Goal: Task Accomplishment & Management: Manage account settings

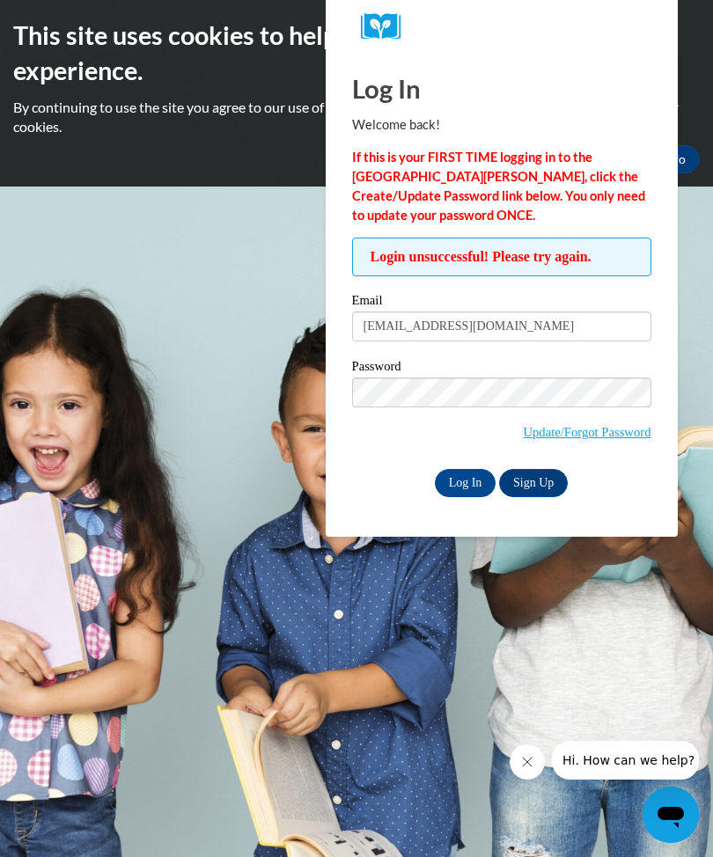
click at [581, 433] on link "Update/Forgot Password" at bounding box center [587, 432] width 128 height 14
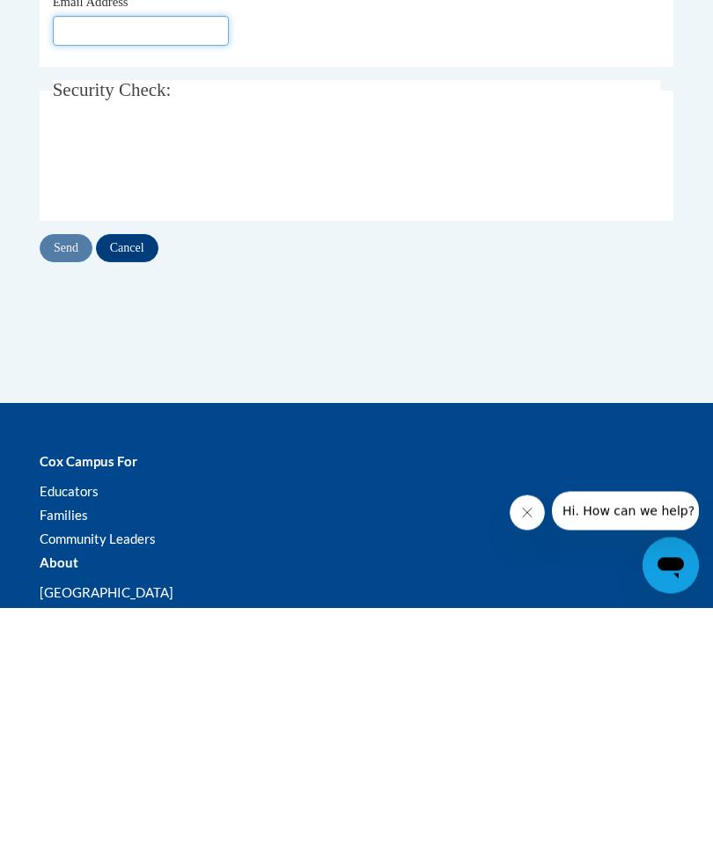
type input "cv67vale@yahoo.com"
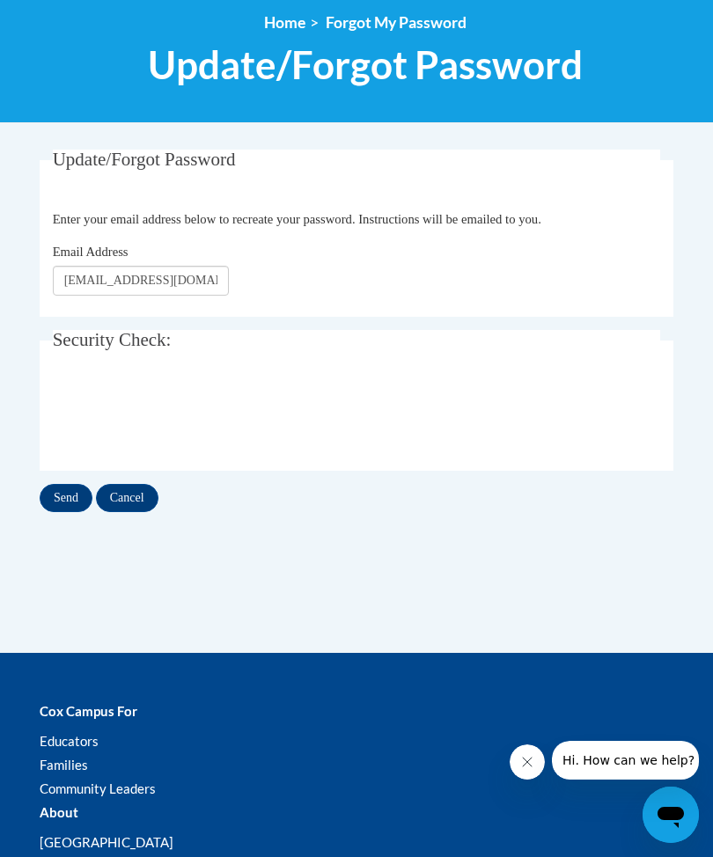
click at [61, 501] on input "Send" at bounding box center [66, 498] width 53 height 28
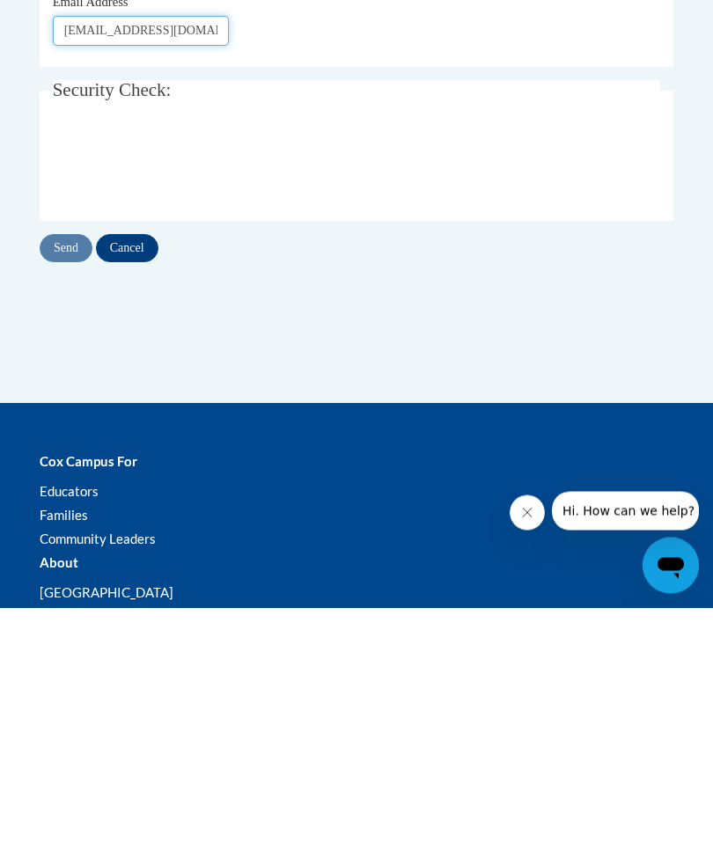
scroll to position [301, 0]
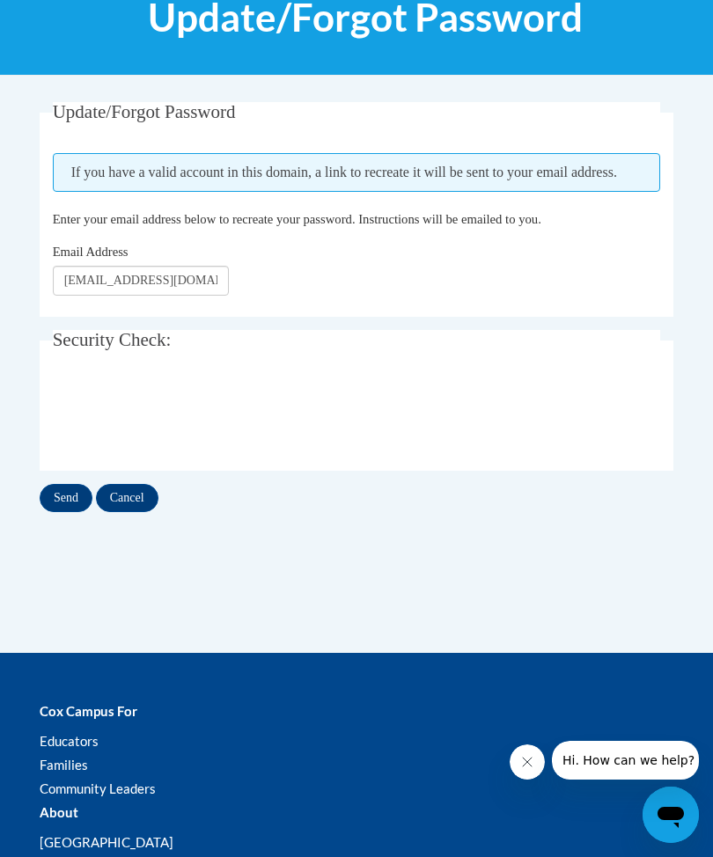
click at [62, 484] on input "Send" at bounding box center [66, 498] width 53 height 28
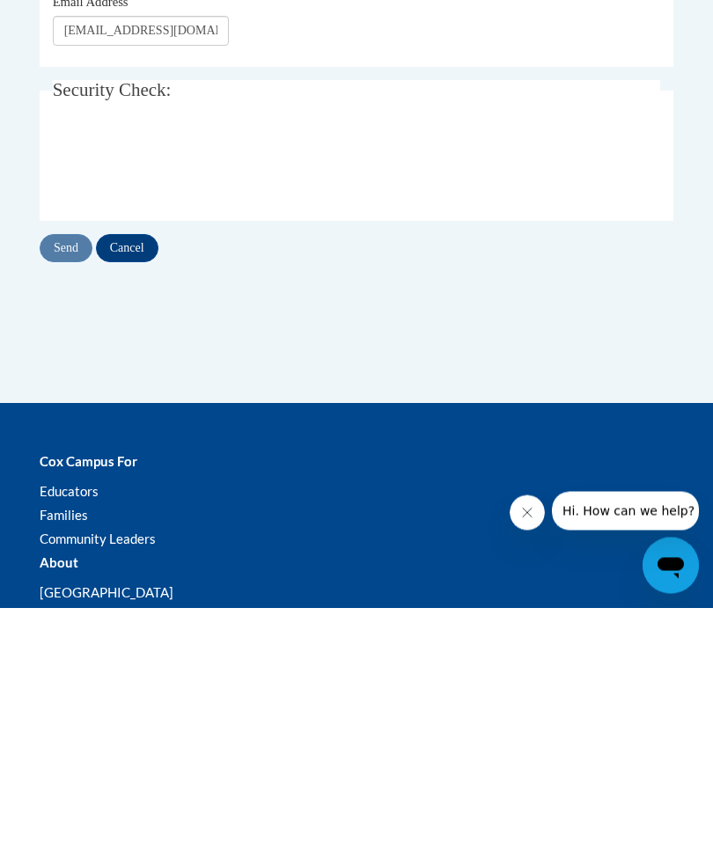
click at [670, 549] on icon "Open messaging window" at bounding box center [671, 565] width 32 height 32
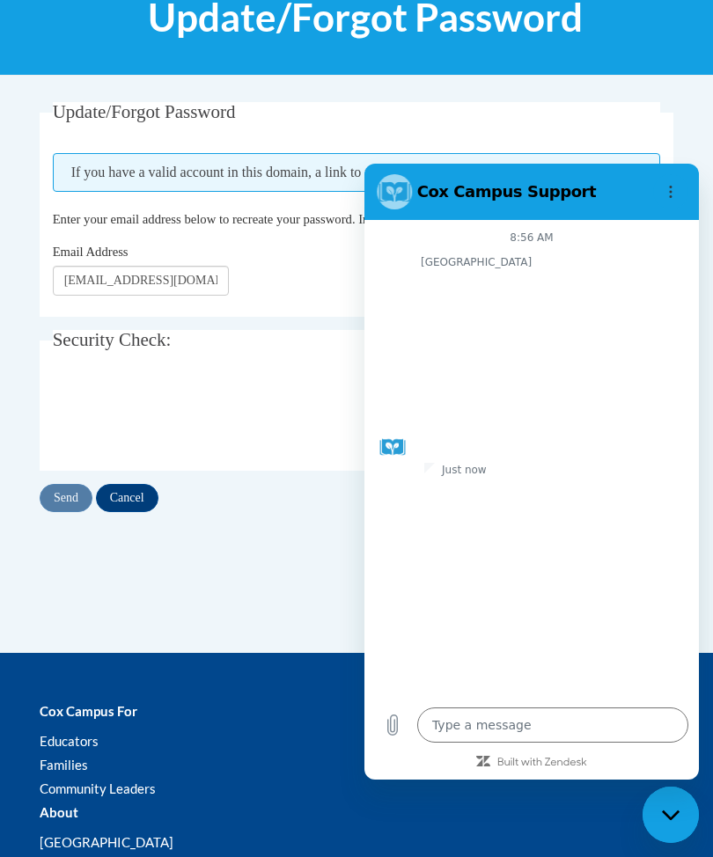
click at [550, 736] on textarea at bounding box center [552, 724] width 271 height 35
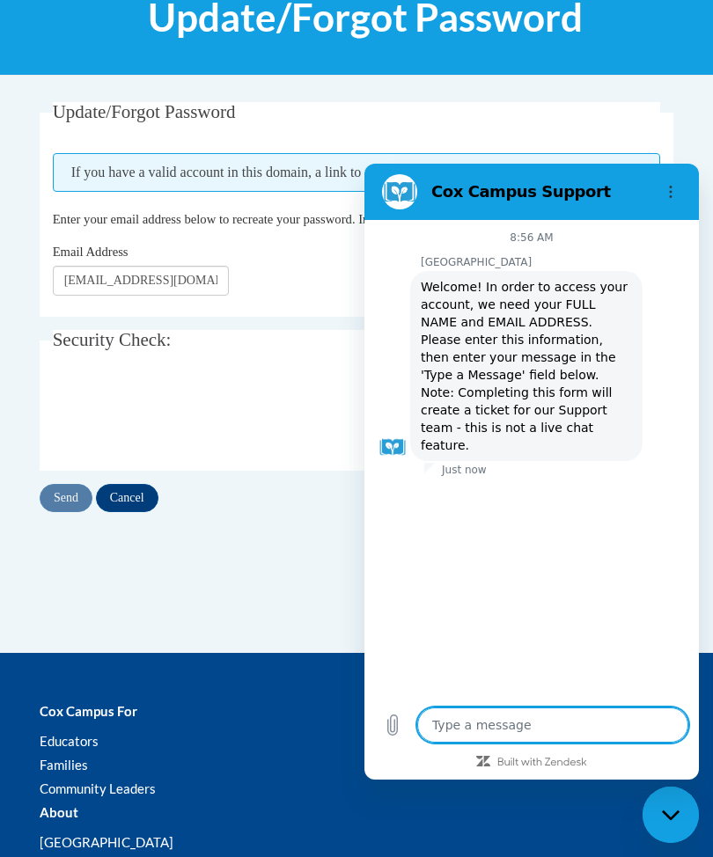
scroll to position [457, 0]
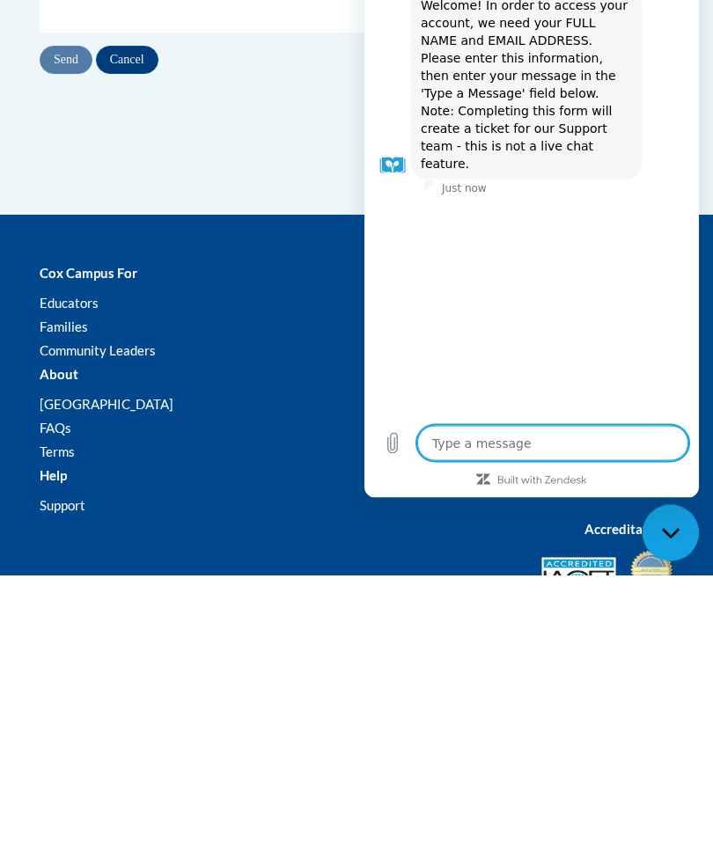
type textarea "x"
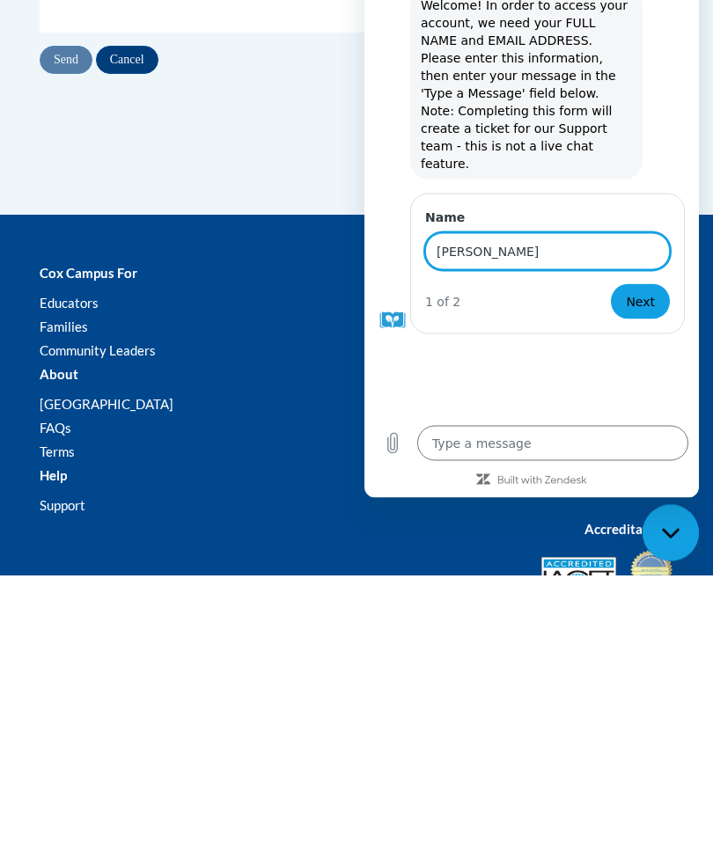
type input "Charlene"
click at [650, 291] on span "Next" at bounding box center [640, 301] width 29 height 21
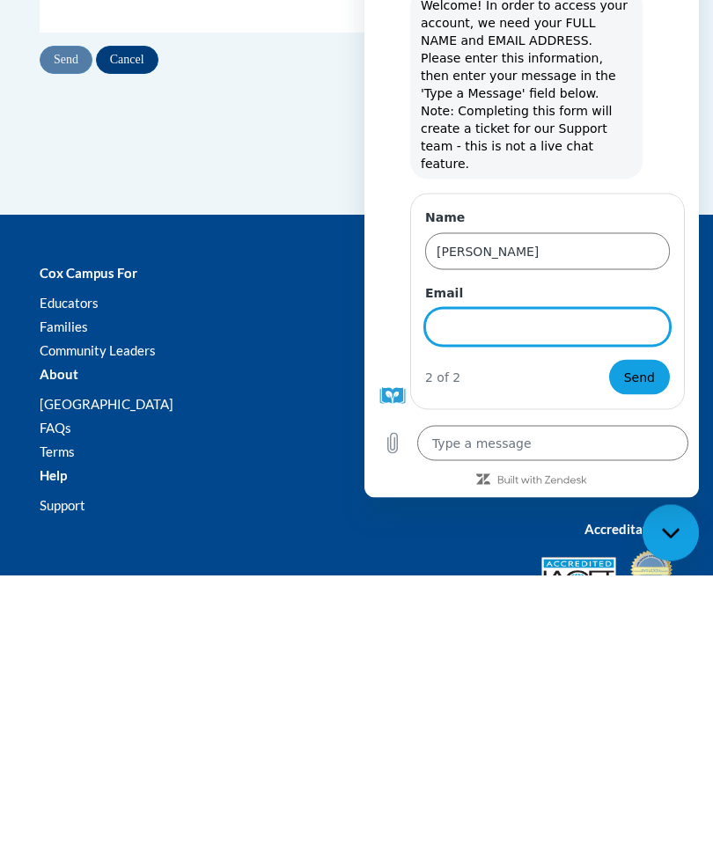
type textarea "x"
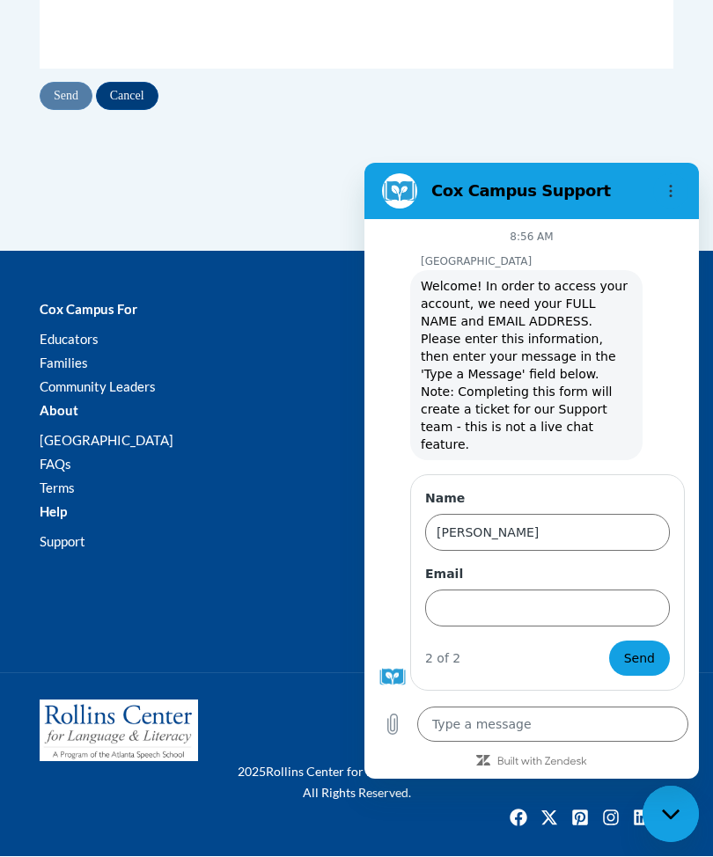
click at [504, 590] on input "Email" at bounding box center [547, 608] width 245 height 37
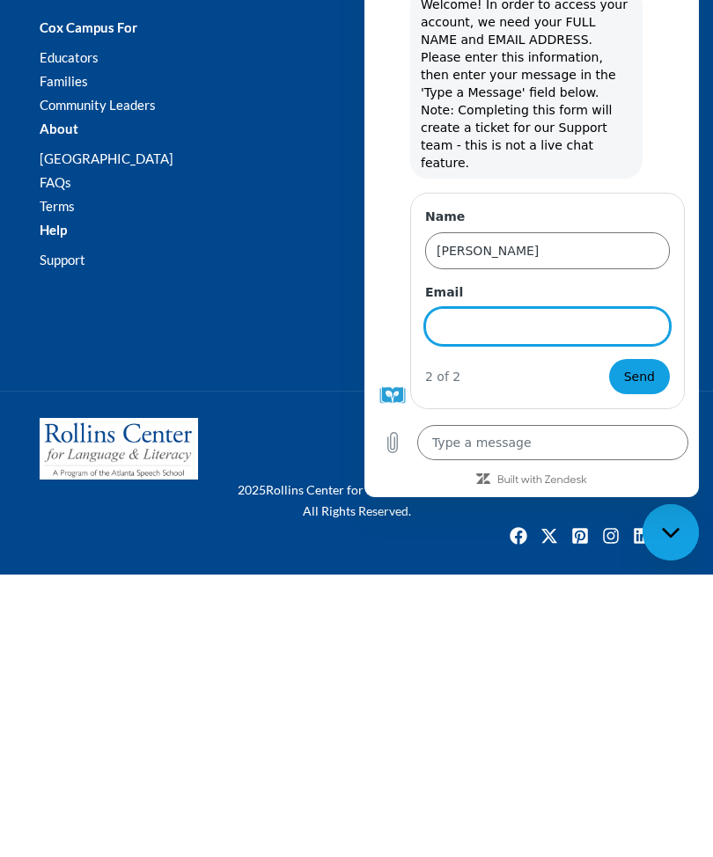
type input "[EMAIL_ADDRESS][DOMAIN_NAME]"
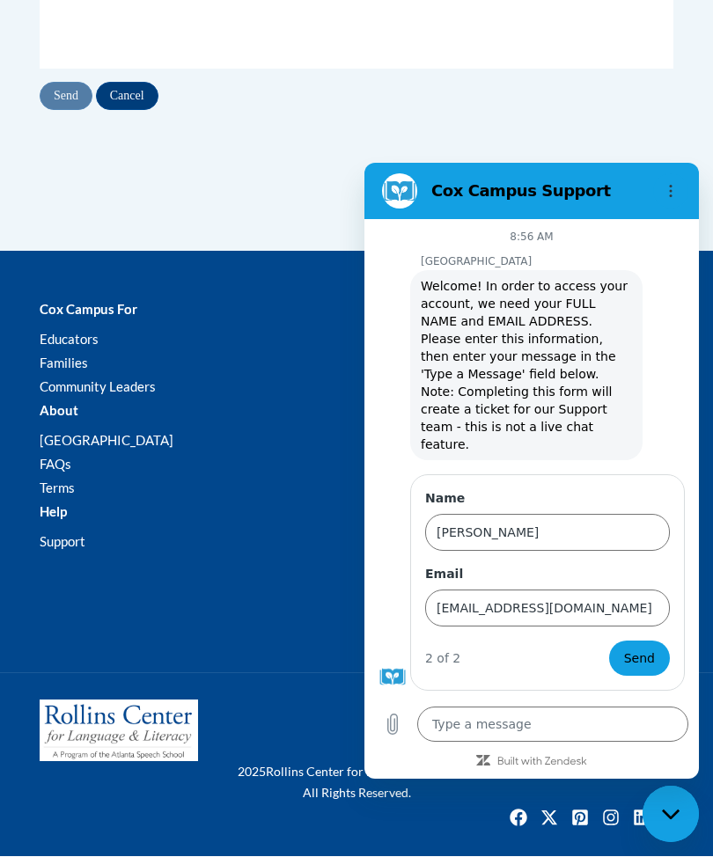
click at [643, 648] on span "Send" at bounding box center [639, 658] width 31 height 21
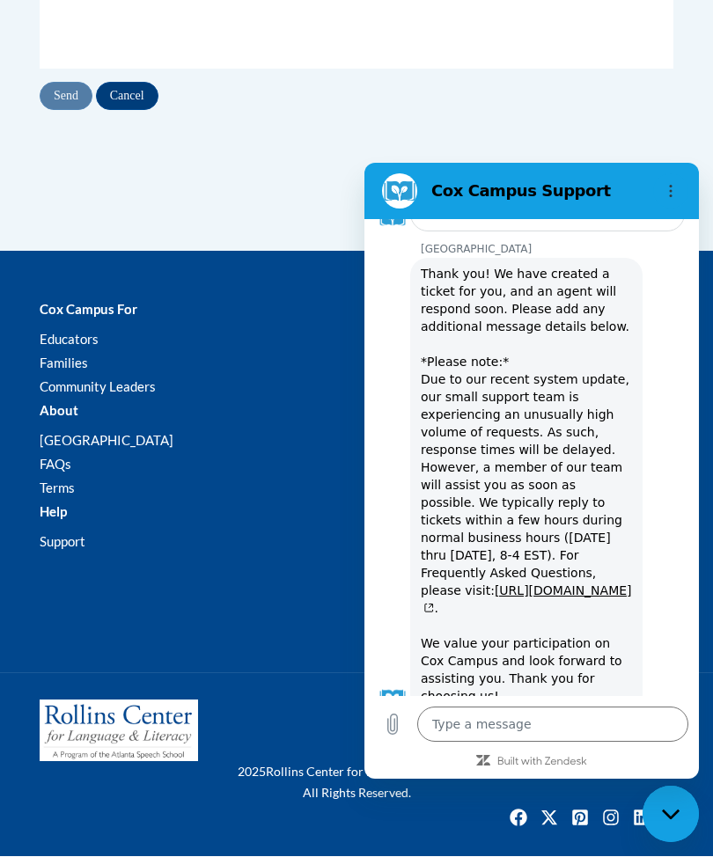
scroll to position [372, 0]
type textarea "x"
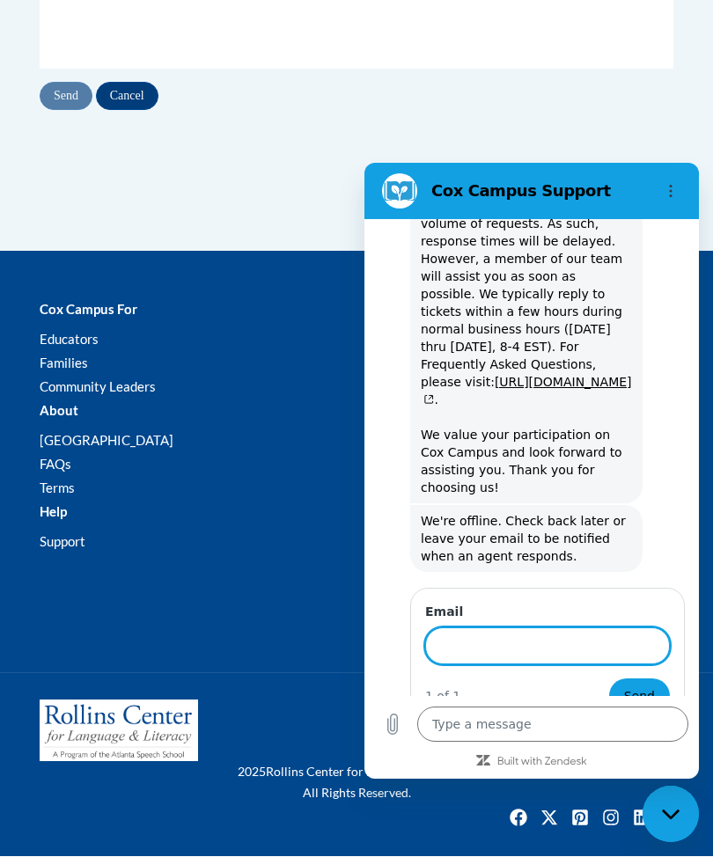
click at [522, 729] on textarea at bounding box center [552, 724] width 271 height 35
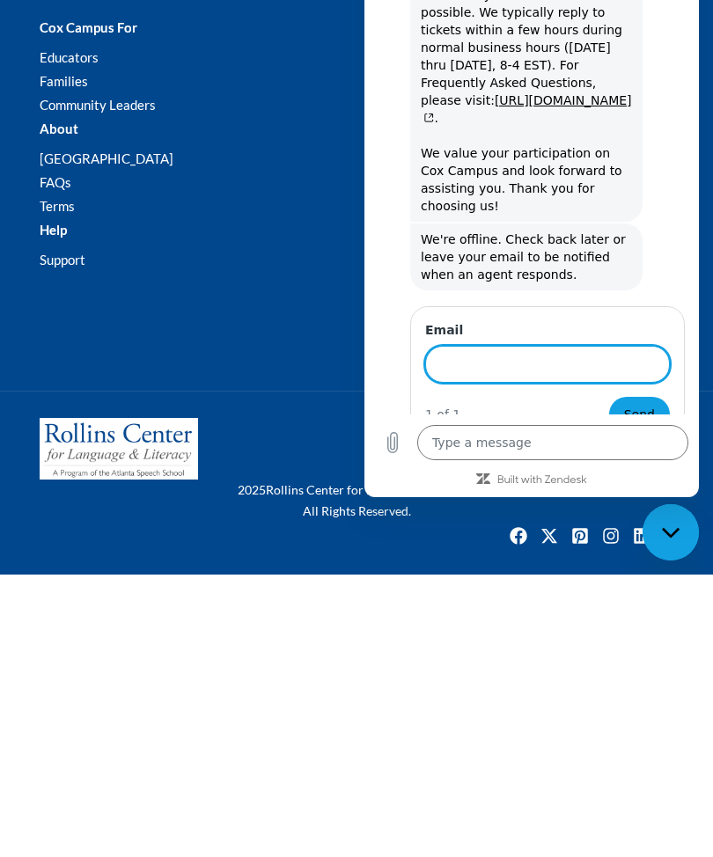
scroll to position [576, 0]
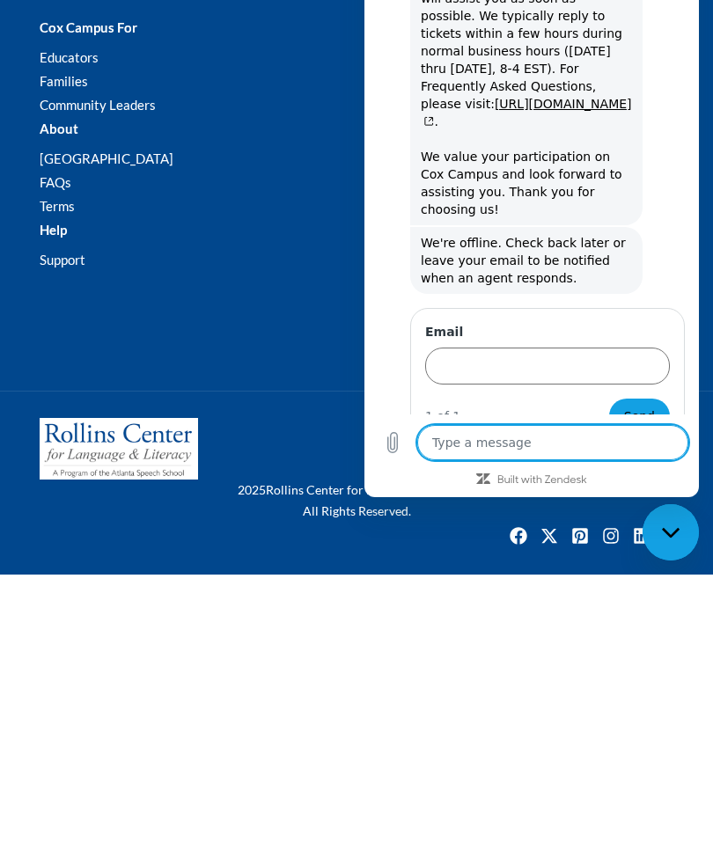
click at [497, 438] on textarea at bounding box center [552, 442] width 271 height 35
type textarea "I’m"
type textarea "x"
type textarea "I’m"
type textarea "x"
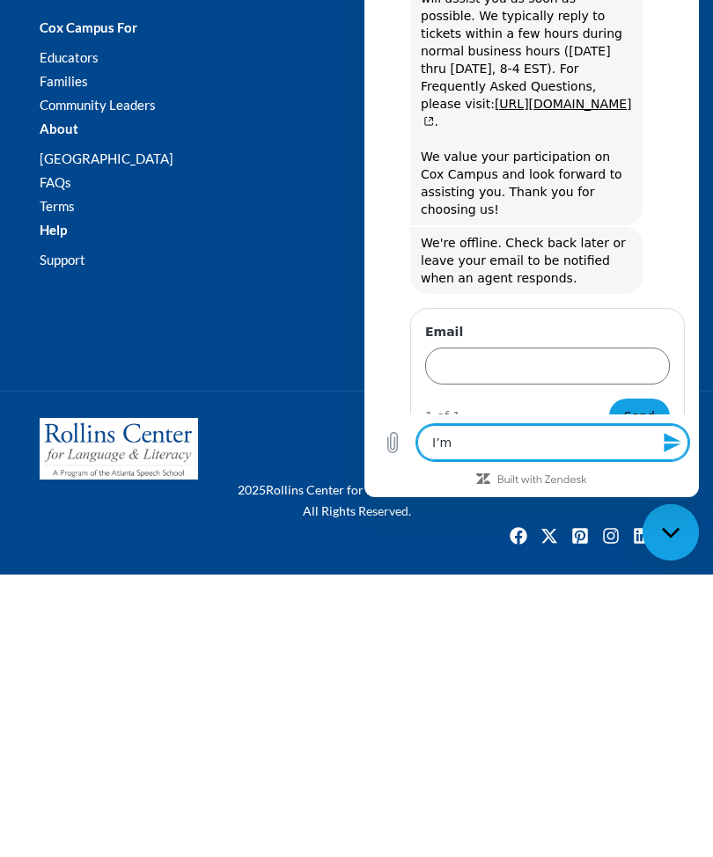
type textarea "I’m h"
type textarea "x"
type textarea "I’m ha"
type textarea "x"
type textarea "I’m having"
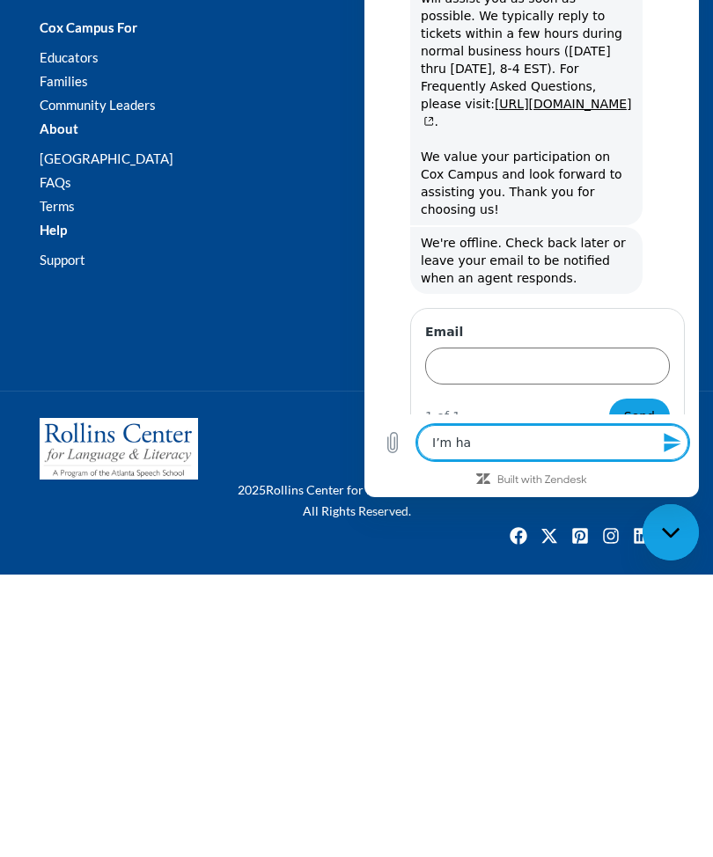
type textarea "x"
type textarea "I’m having"
type textarea "x"
type textarea "I’m having trouble"
type textarea "x"
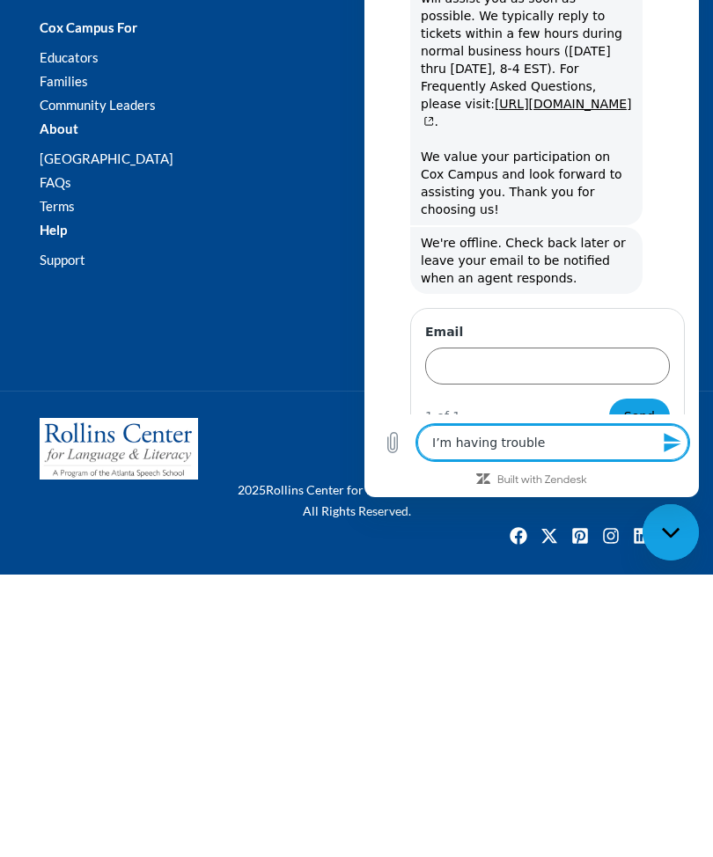
type textarea "I’m having trouble"
type textarea "x"
type textarea "I’m having trouble getting"
type textarea "x"
type textarea "I’m having trouble getting"
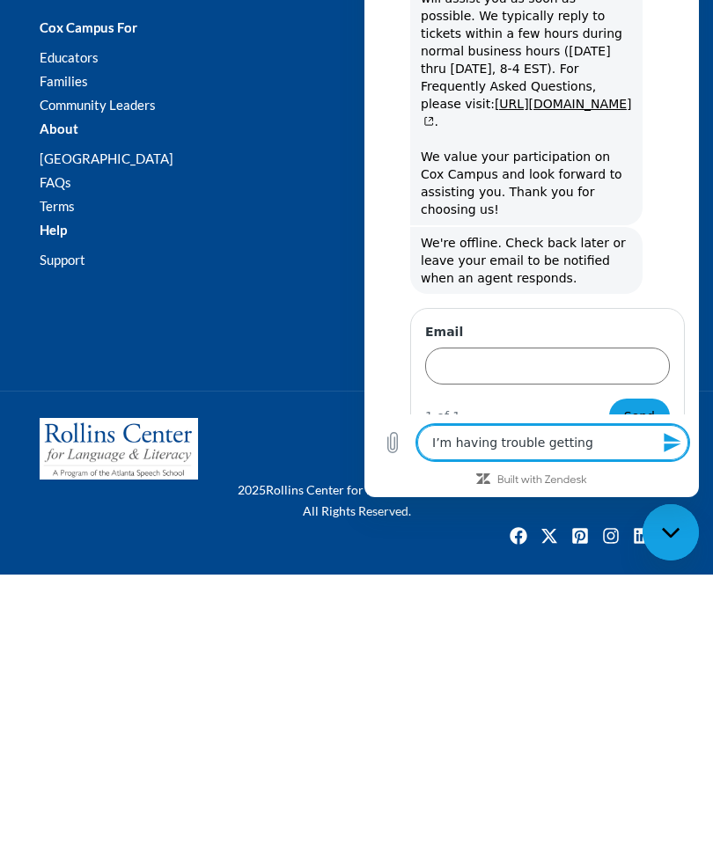
type textarea "x"
type textarea "I’m having trouble getting i"
type textarea "x"
type textarea "I’m having trouble getting in"
type textarea "x"
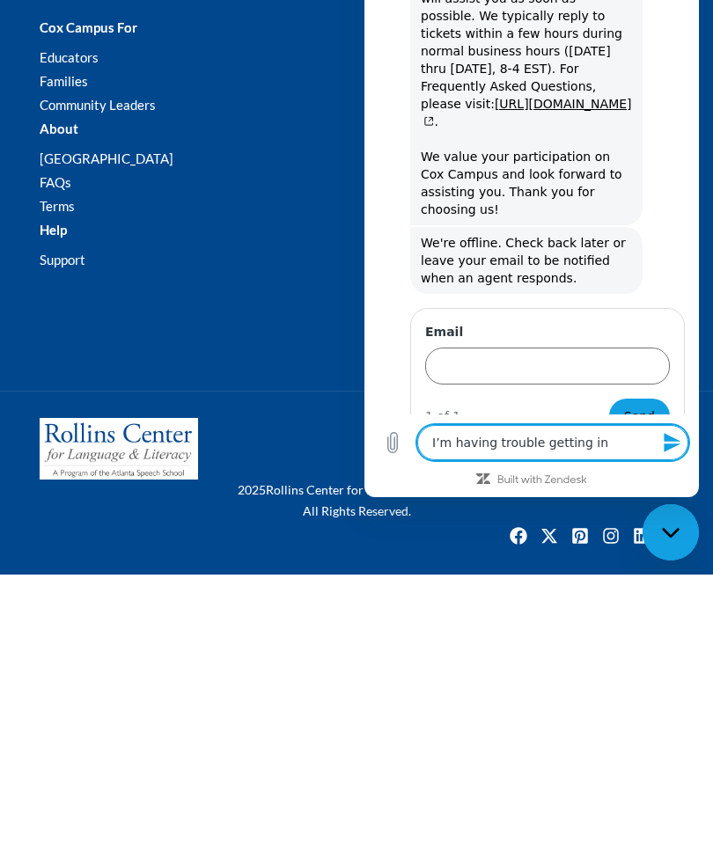
type textarea "I’m having trouble getting int"
type textarea "x"
type textarea "I’m having trouble getting into"
type textarea "x"
type textarea "I’m having trouble getting into"
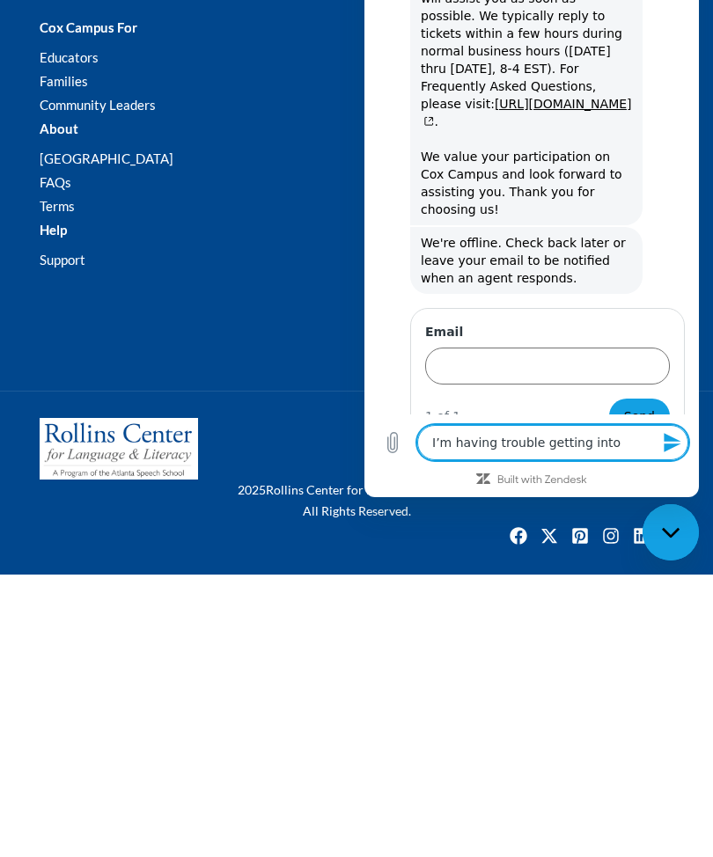
type textarea "x"
type textarea "I’m having trouble getting into t"
type textarea "x"
type textarea "I’m having trouble getting into th"
type textarea "x"
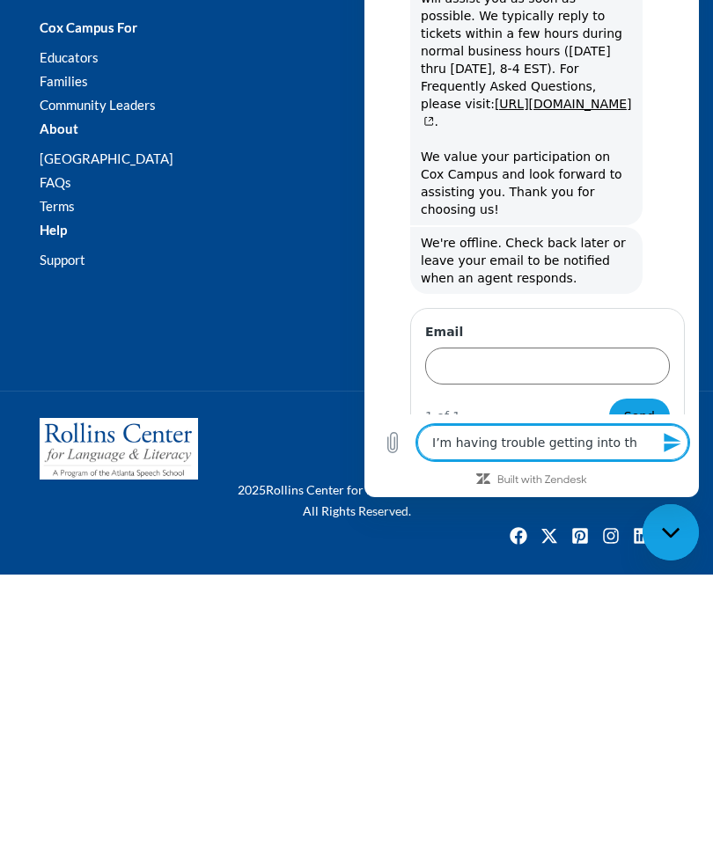
type textarea "I’m having trouble getting into the"
type textarea "x"
type textarea "I’m having trouble getting into the"
type textarea "x"
type textarea "I’m having trouble getting into the a"
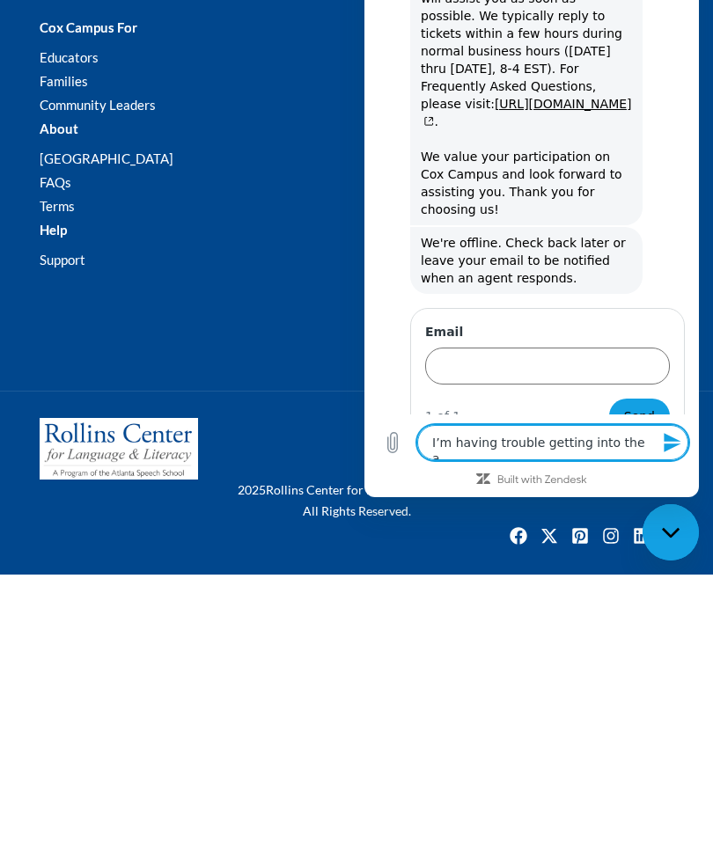
type textarea "x"
type textarea "I’m having trouble getting into the ac"
type textarea "x"
type textarea "I’m having trouble getting into the account"
type textarea "x"
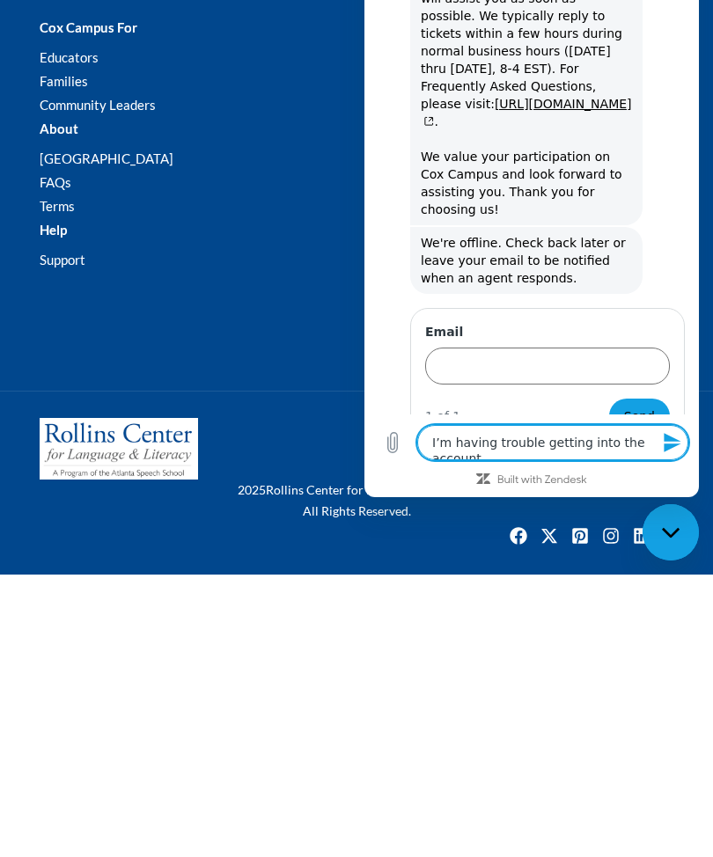
type textarea "I’m having trouble getting into the account"
type textarea "x"
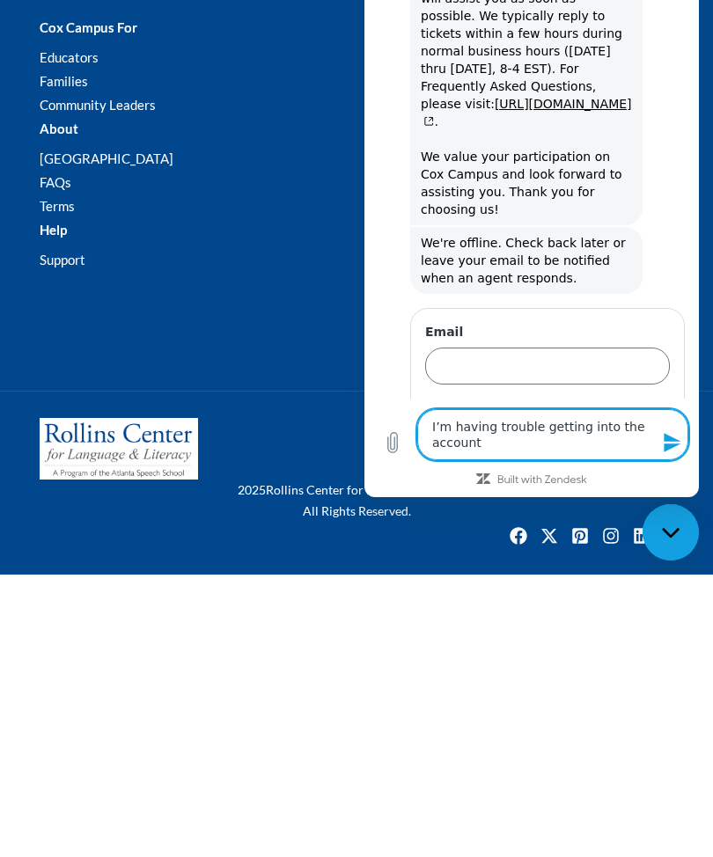
type textarea "I’m having trouble getting into the account"
click at [676, 441] on icon "Send message" at bounding box center [671, 442] width 17 height 19
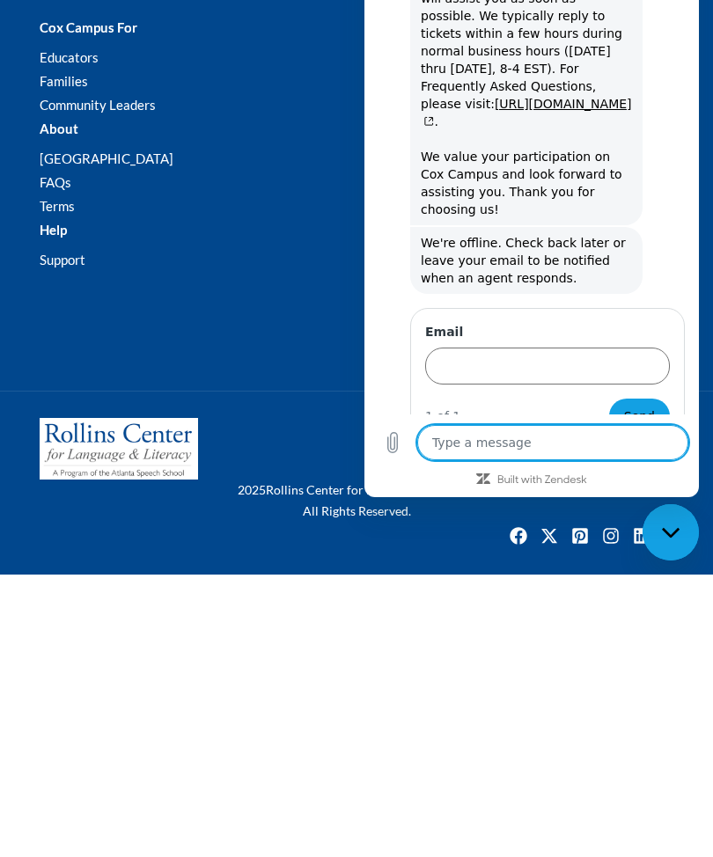
type textarea "x"
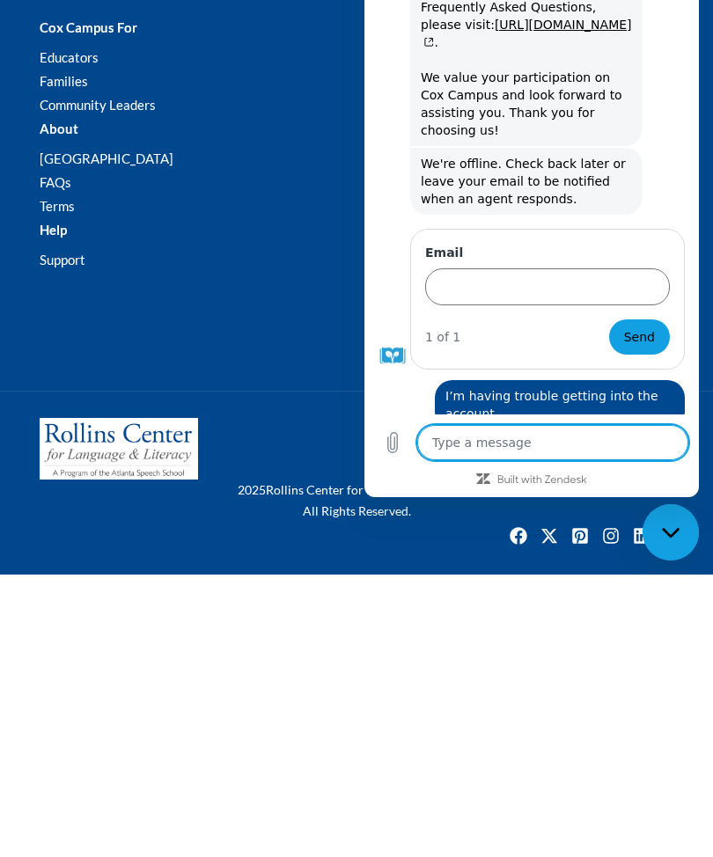
scroll to position [656, 0]
click at [467, 268] on input "Email" at bounding box center [547, 286] width 245 height 37
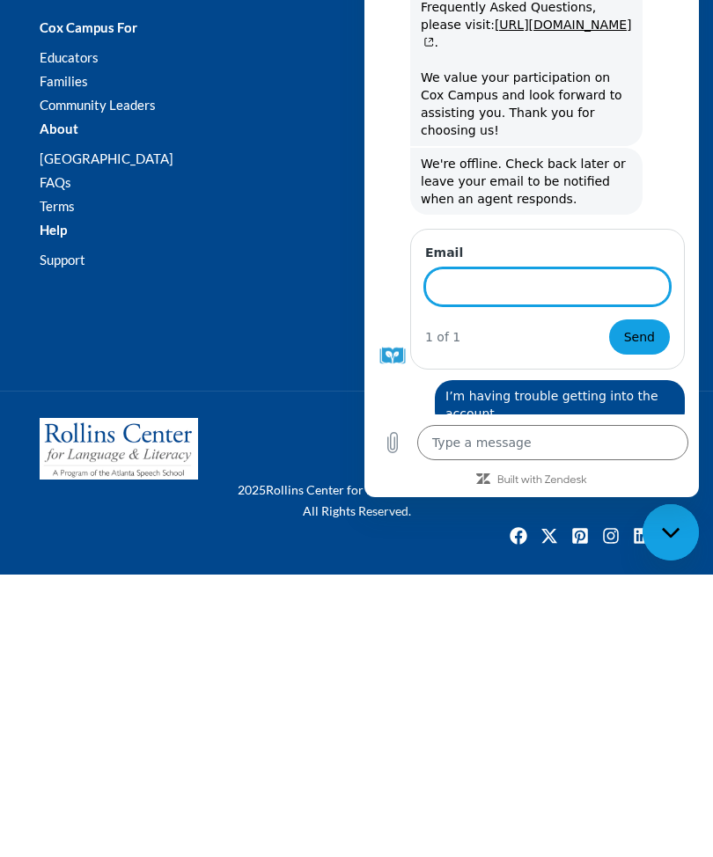
type input "[EMAIL_ADDRESS][DOMAIN_NAME]"
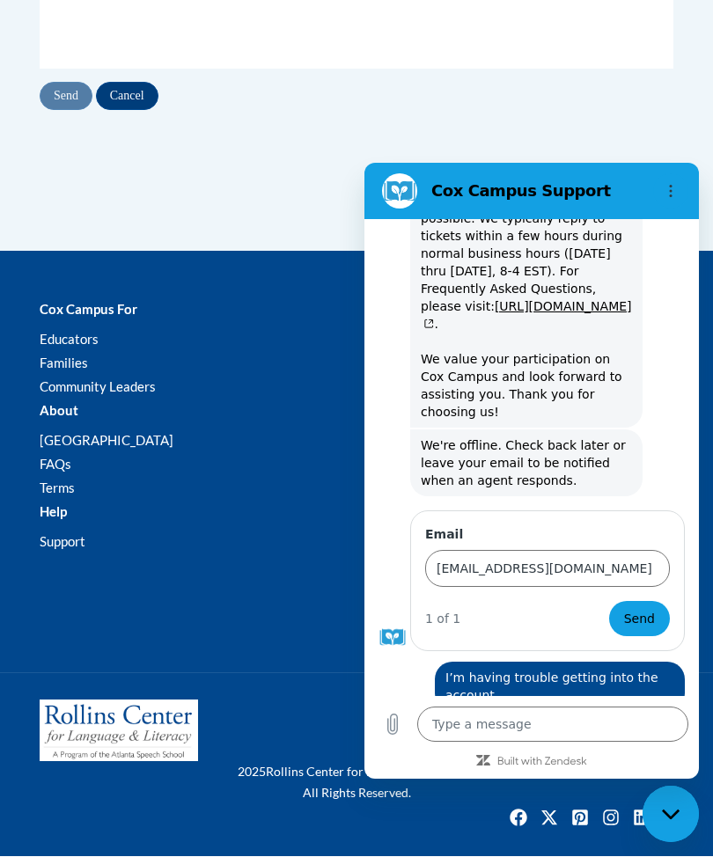
click at [643, 608] on span "Send" at bounding box center [639, 618] width 31 height 21
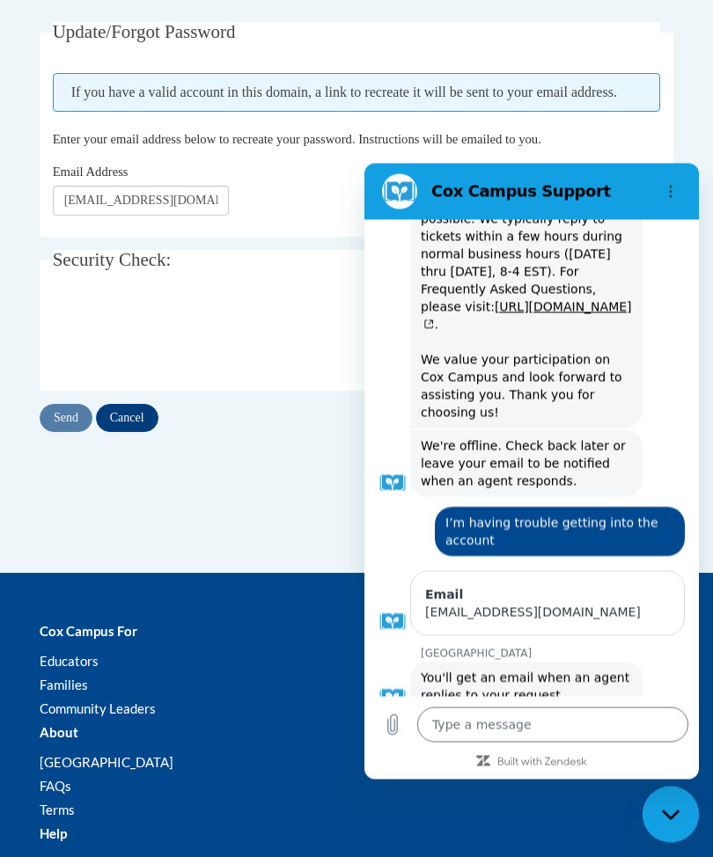
scroll to position [0, 0]
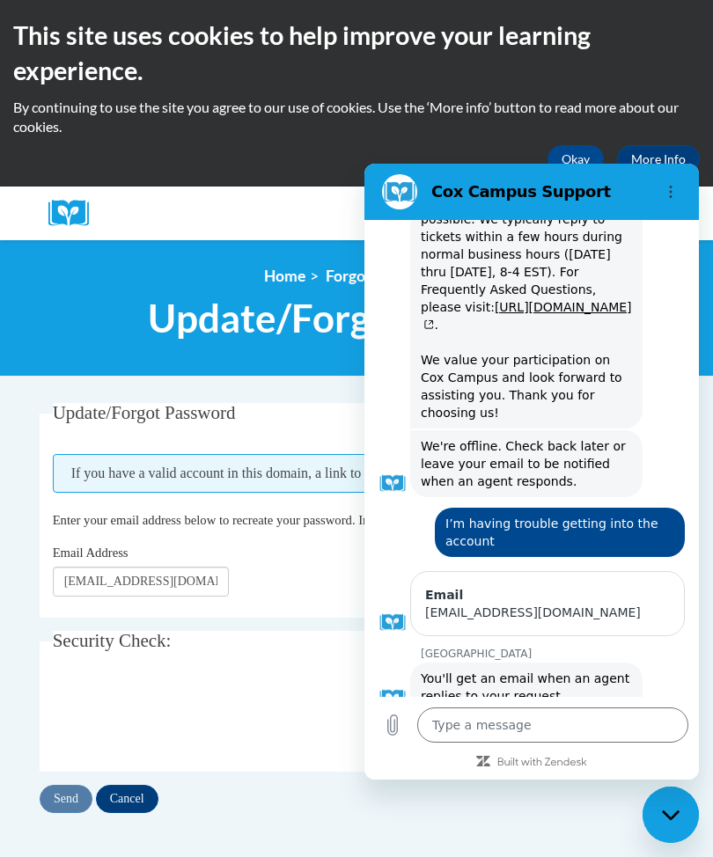
click at [333, 150] on div "Okay More Info" at bounding box center [356, 159] width 686 height 28
click at [228, 448] on fieldset "Update/Forgot Password Please enter your email address If you have a valid acco…" at bounding box center [357, 510] width 634 height 215
click at [297, 430] on fieldset "Update/Forgot Password Please enter your email address If you have a valid acco…" at bounding box center [357, 510] width 634 height 215
click at [571, 152] on button "Okay" at bounding box center [575, 159] width 56 height 28
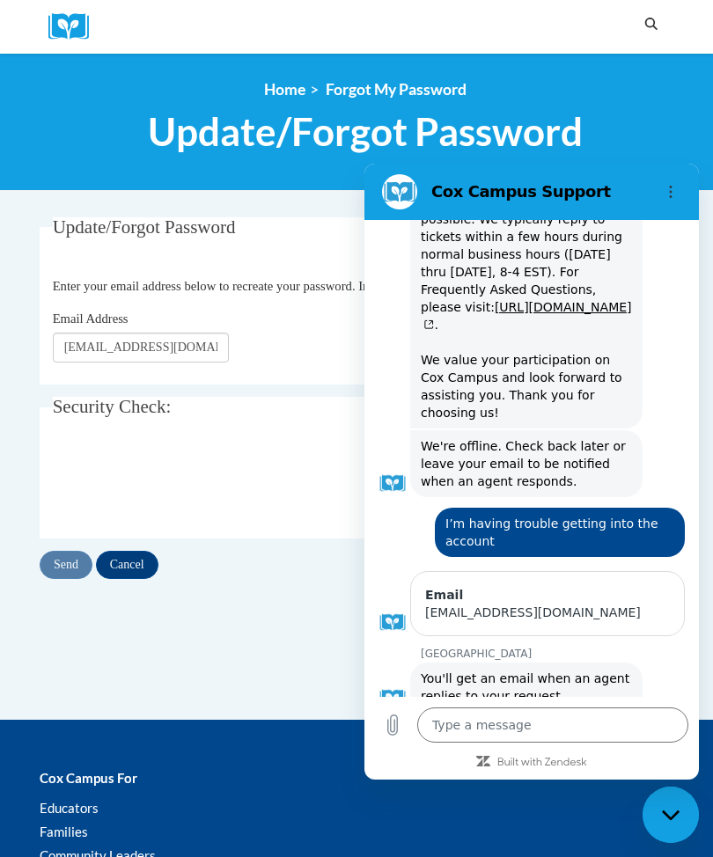
click at [282, 370] on fieldset "Update/Forgot Password Enter your email address below to recreate your password…" at bounding box center [357, 300] width 634 height 167
click at [55, 546] on div "Update/Forgot Password Enter your email address below to recreate your password…" at bounding box center [357, 398] width 634 height 363
click at [623, 115] on h1 "Update/Forgot Password" at bounding box center [365, 131] width 634 height 47
click at [225, 641] on div "Update/Forgot Password Enter your email address below to recreate your password…" at bounding box center [356, 468] width 660 height 503
type textarea "x"
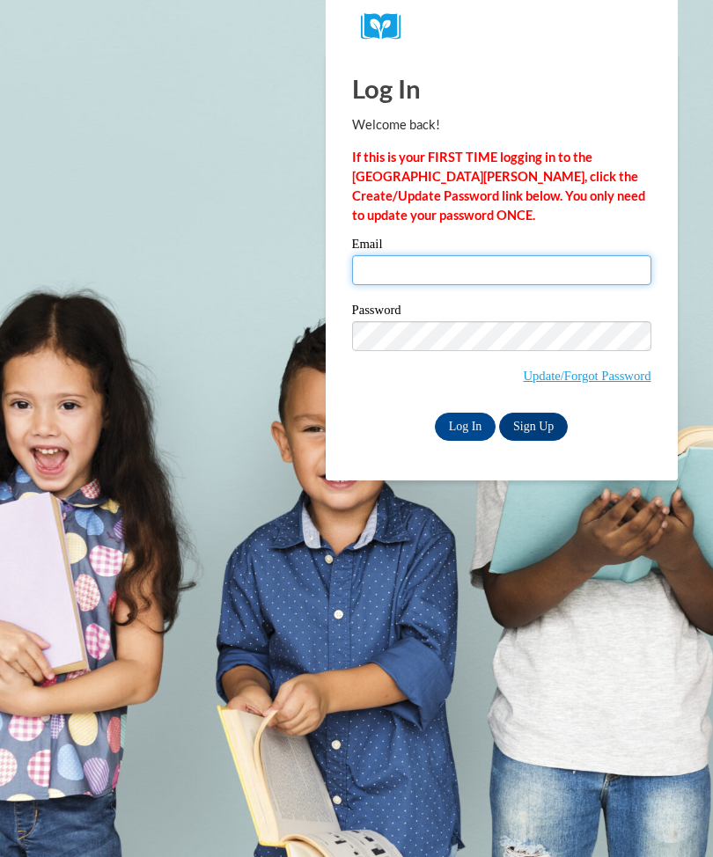
type input "[EMAIL_ADDRESS][DOMAIN_NAME]"
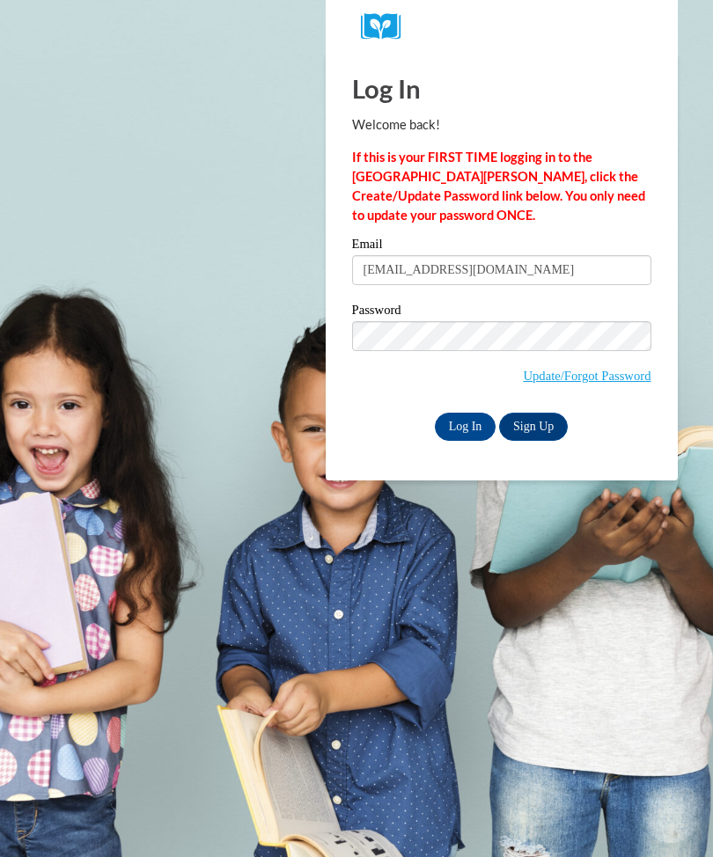
click at [465, 425] on input "Log In" at bounding box center [466, 427] width 62 height 28
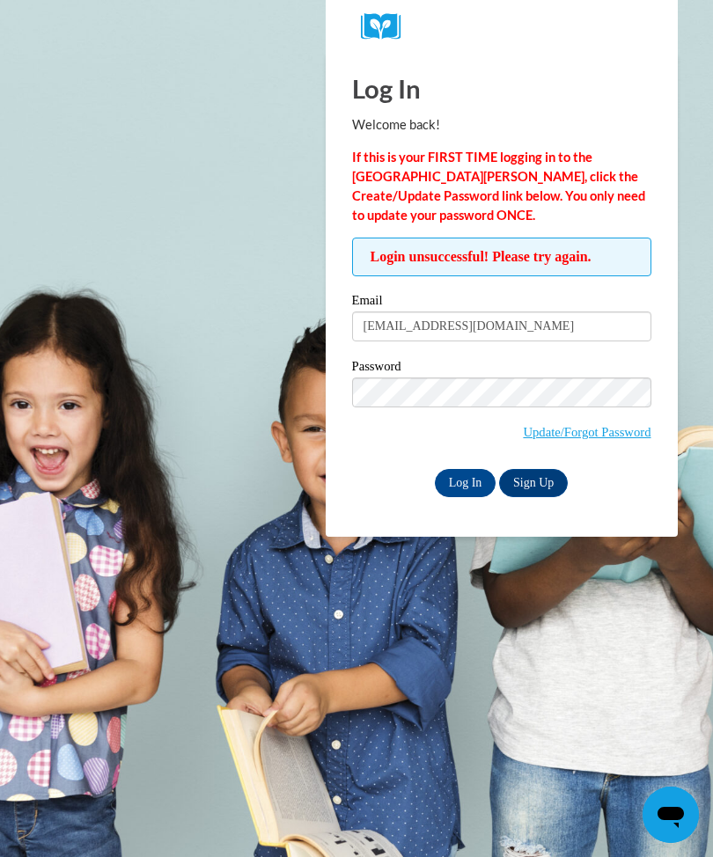
click at [466, 477] on input "Log In" at bounding box center [466, 483] width 62 height 28
click at [452, 482] on input "Log In" at bounding box center [466, 483] width 62 height 28
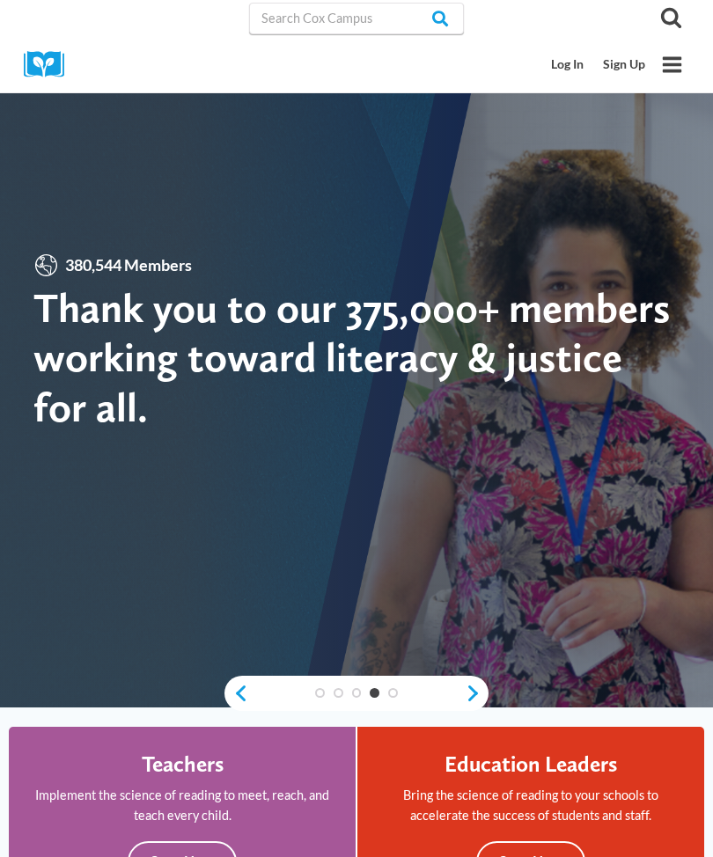
click at [560, 51] on link "Log In" at bounding box center [568, 64] width 52 height 33
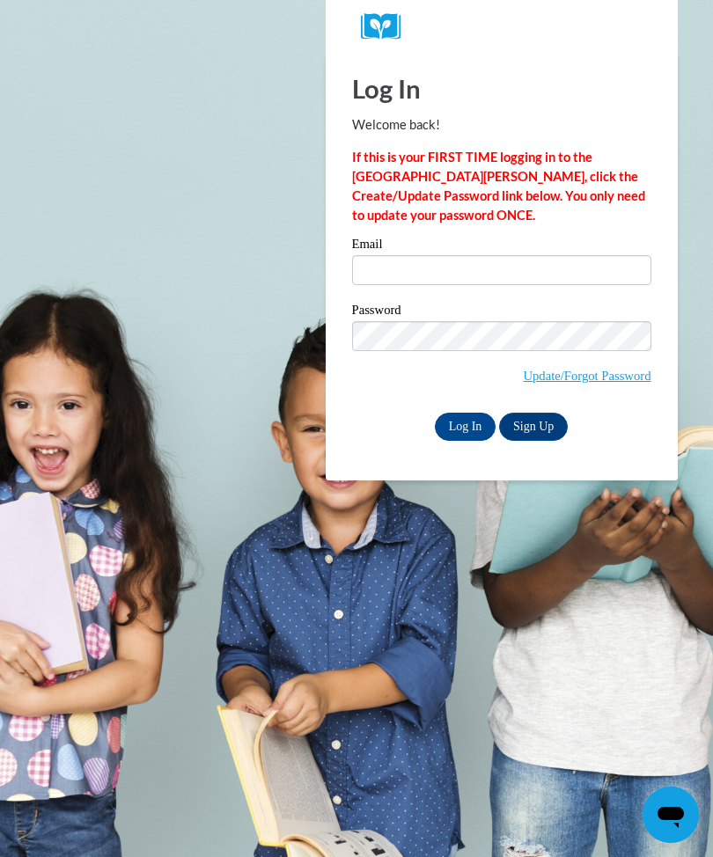
click at [473, 269] on input "Email" at bounding box center [501, 270] width 299 height 30
type input "[EMAIL_ADDRESS][DOMAIN_NAME]"
click at [465, 425] on input "Log In" at bounding box center [466, 427] width 62 height 28
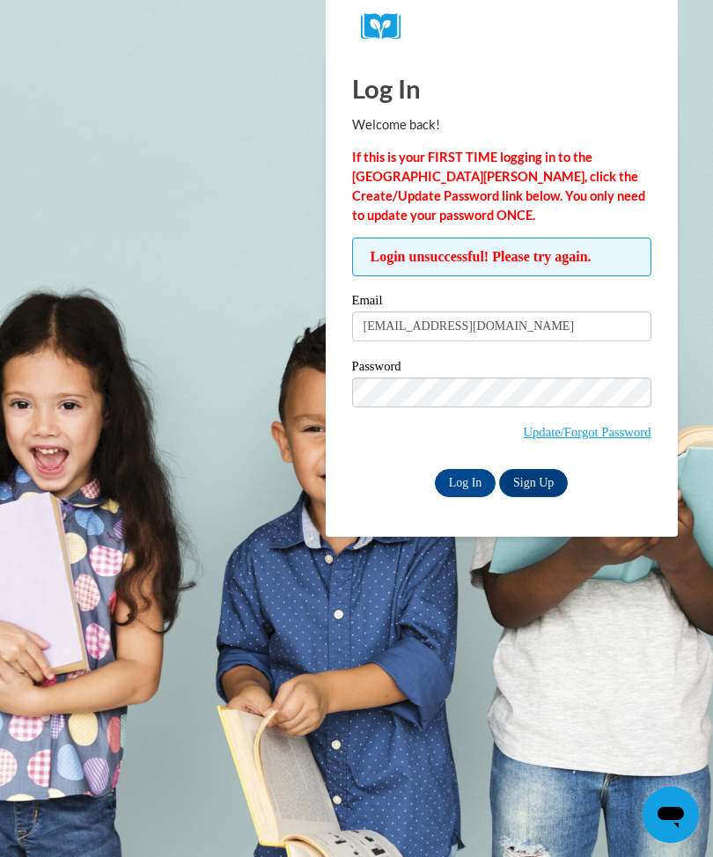
click at [595, 425] on link "Update/Forgot Password" at bounding box center [587, 432] width 128 height 14
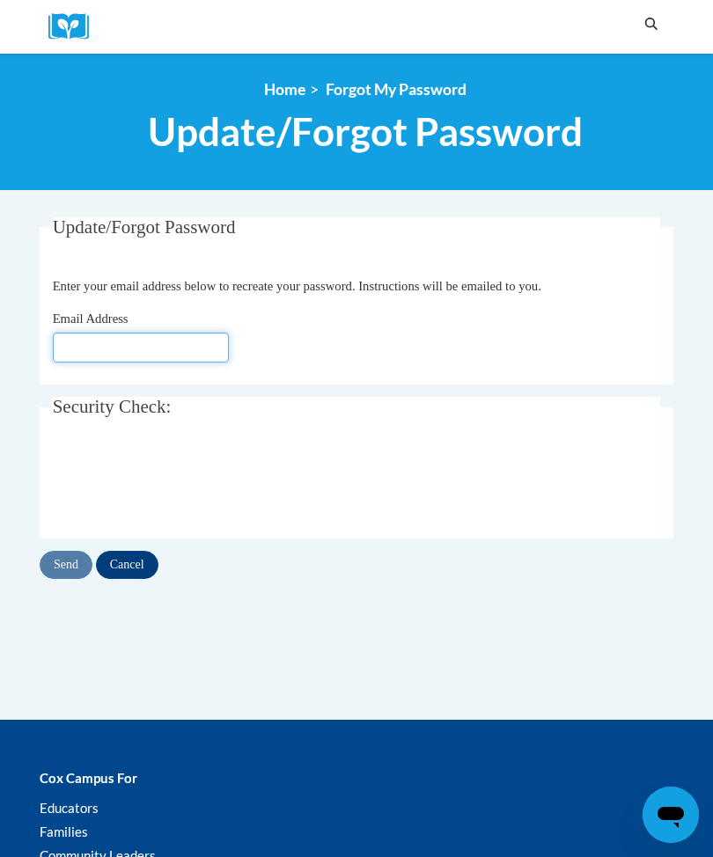
type input "[EMAIL_ADDRESS][DOMAIN_NAME]"
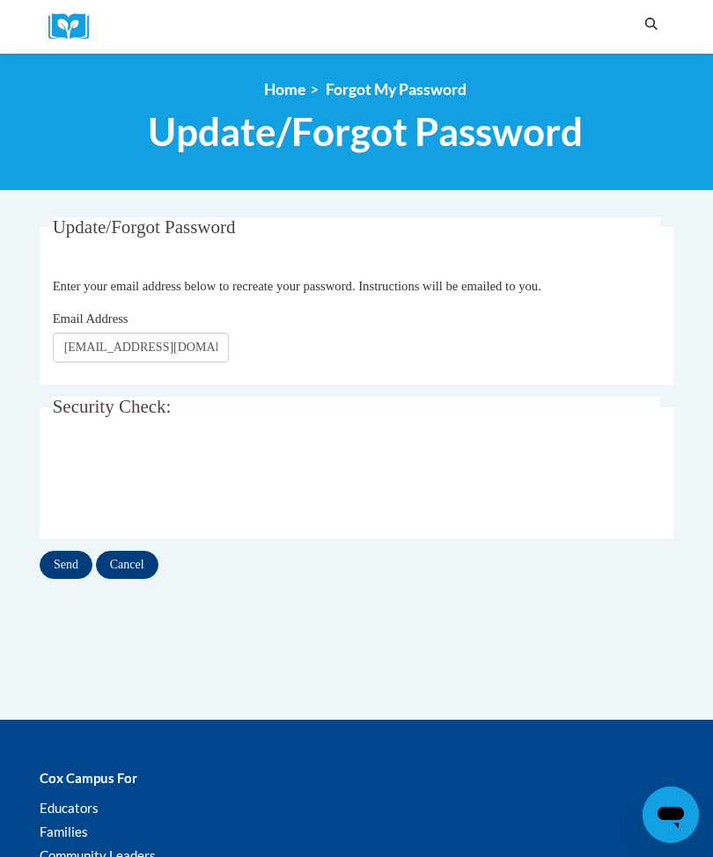
click at [56, 557] on input "Send" at bounding box center [66, 565] width 53 height 28
